Goal: Navigation & Orientation: Find specific page/section

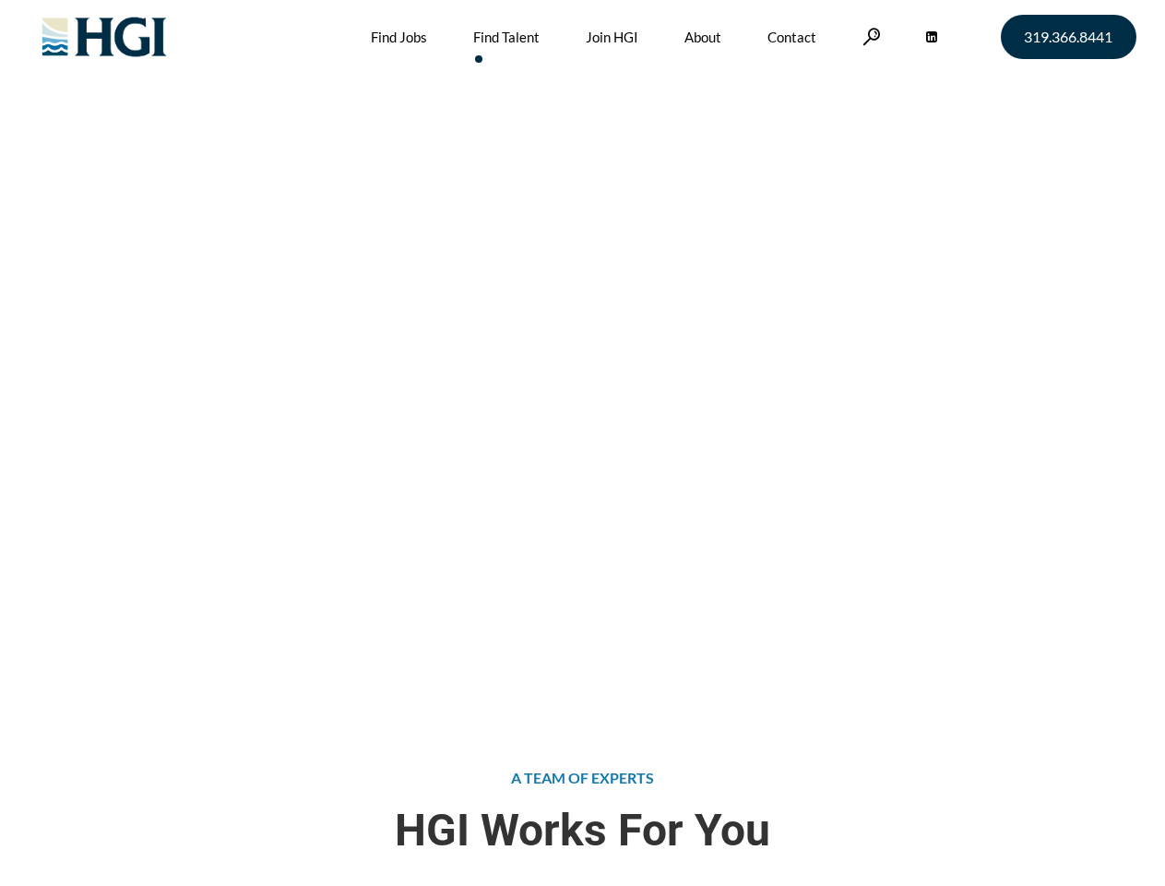
click at [582, 443] on div "Attract the Right Talent Home » Find Talent" at bounding box center [582, 354] width 1165 height 709
click at [869, 36] on link at bounding box center [872, 37] width 18 height 18
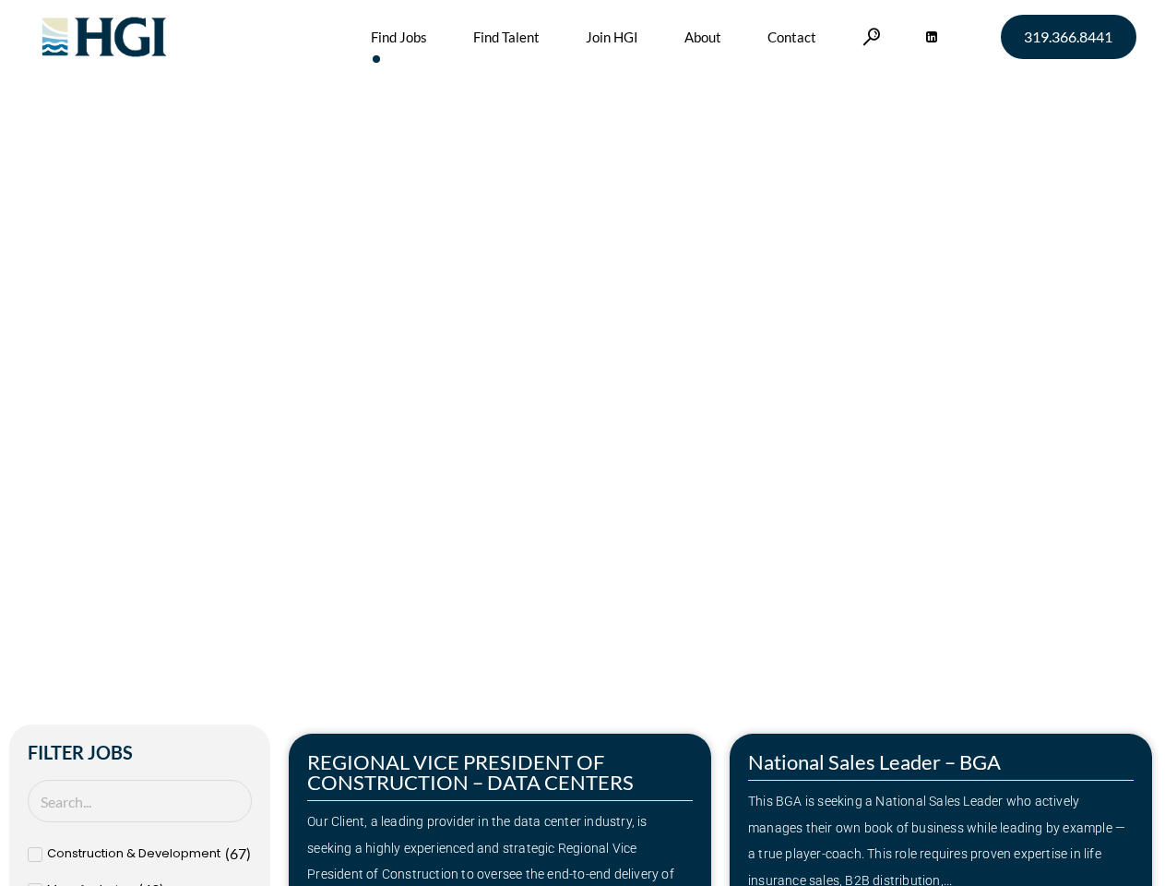
click at [582, 443] on div "Make Your Next Move Home » Jobs" at bounding box center [583, 390] width 1052 height 780
click at [869, 36] on link at bounding box center [872, 37] width 18 height 18
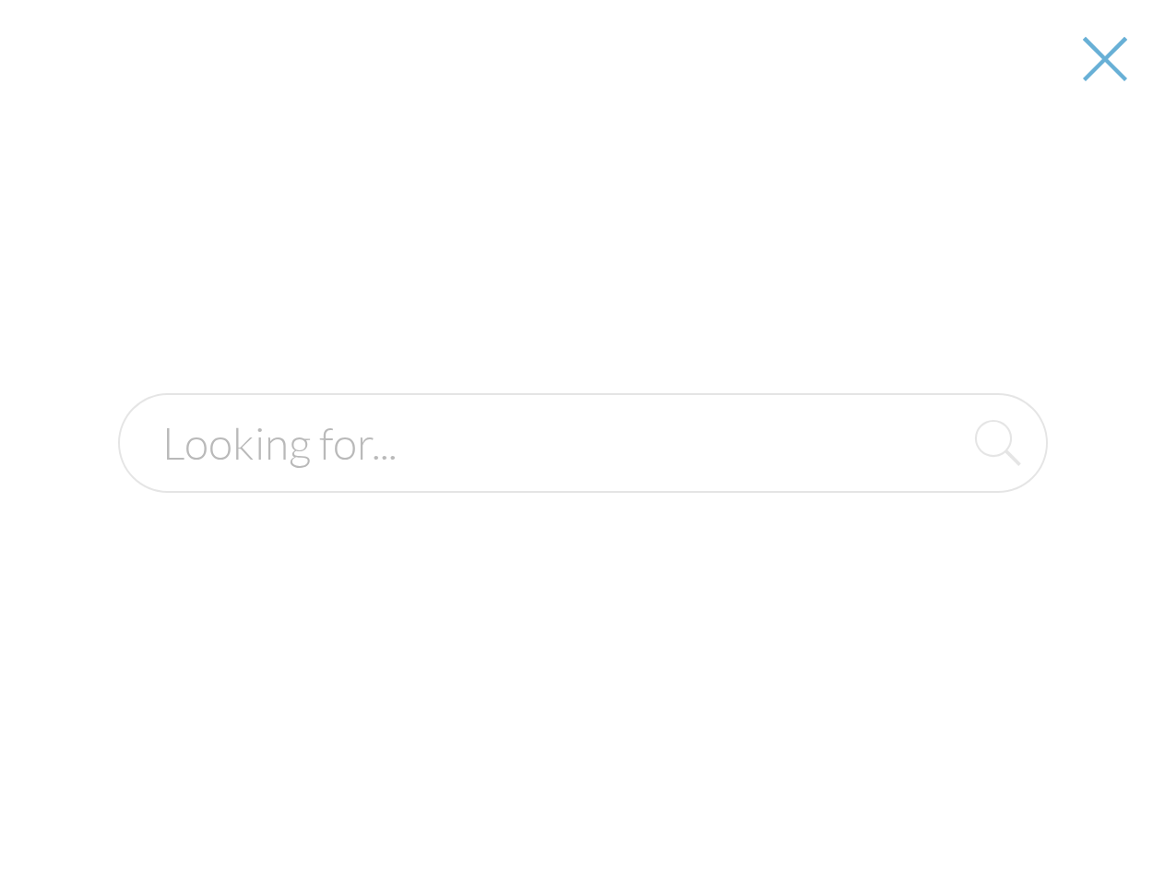
click at [941, 809] on div at bounding box center [583, 443] width 1163 height 886
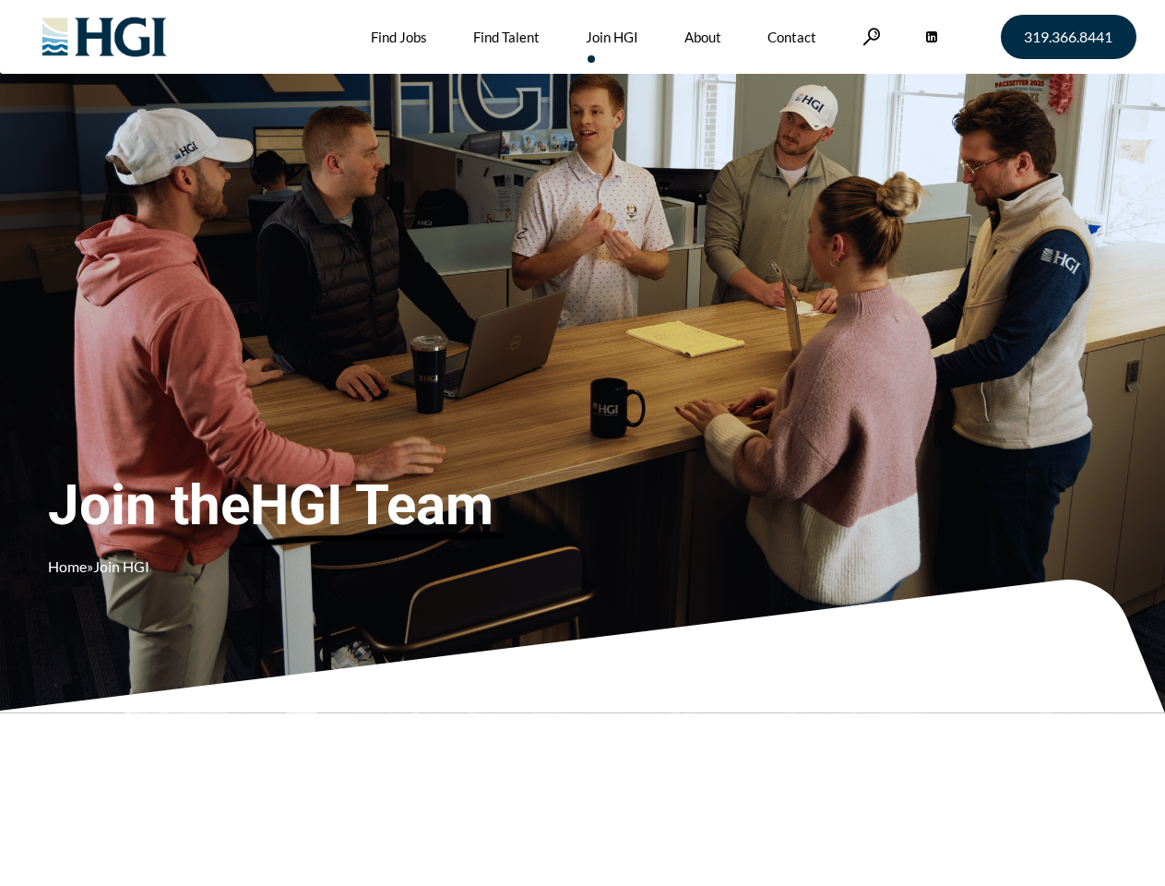
click at [582, 443] on div "Join the HGI Team Home » Join HGI" at bounding box center [344, 415] width 593 height 359
click at [869, 36] on link at bounding box center [872, 37] width 18 height 18
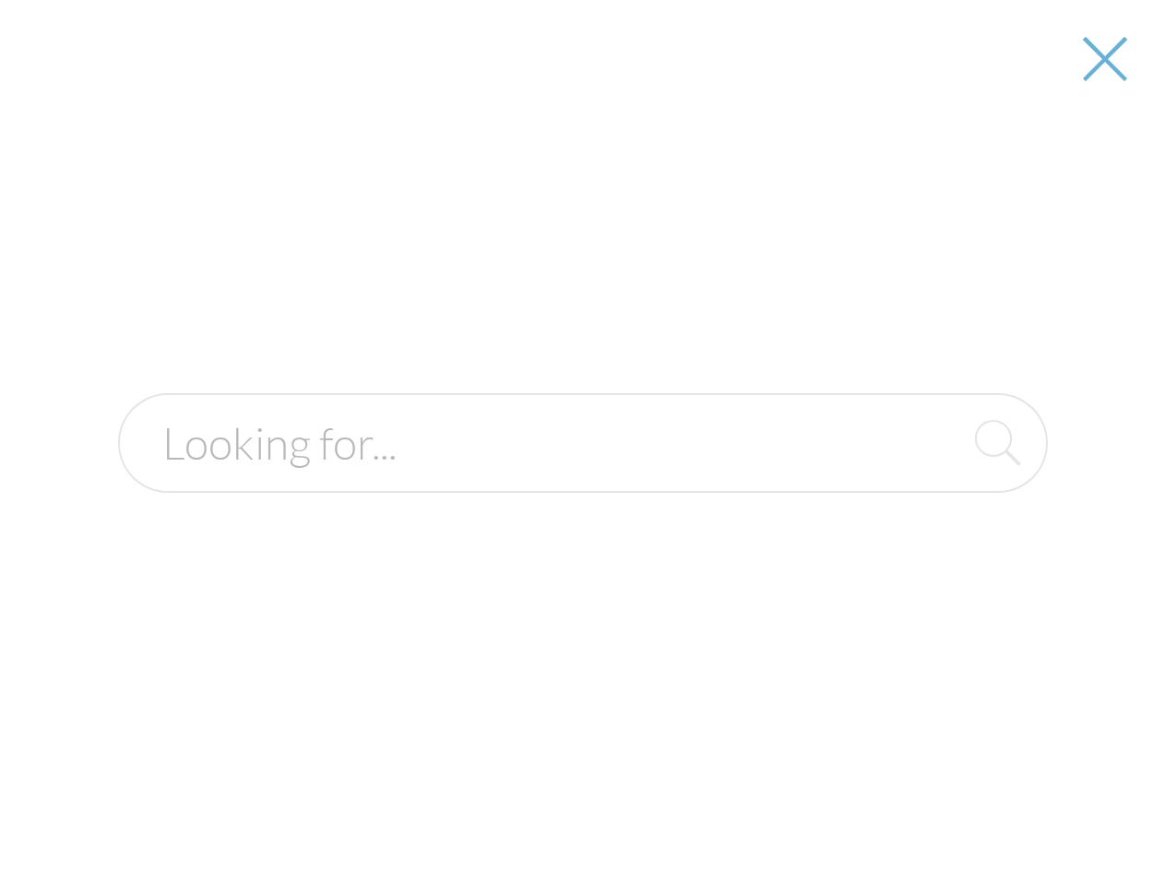
click at [582, 443] on div "Join the HGI Team Home » Join HGI" at bounding box center [344, 415] width 593 height 359
